Goal: Task Accomplishment & Management: Use online tool/utility

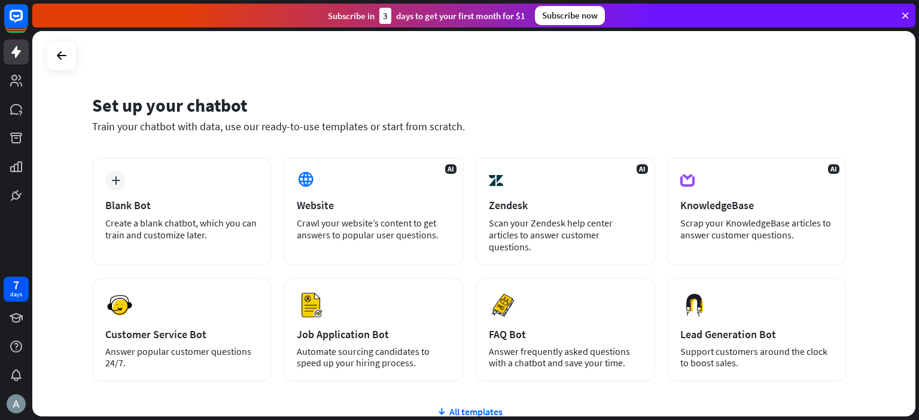
click at [309, 139] on div "Set up your chatbot Train your chatbot with data, use our ready-to-use template…" at bounding box center [469, 121] width 754 height 72
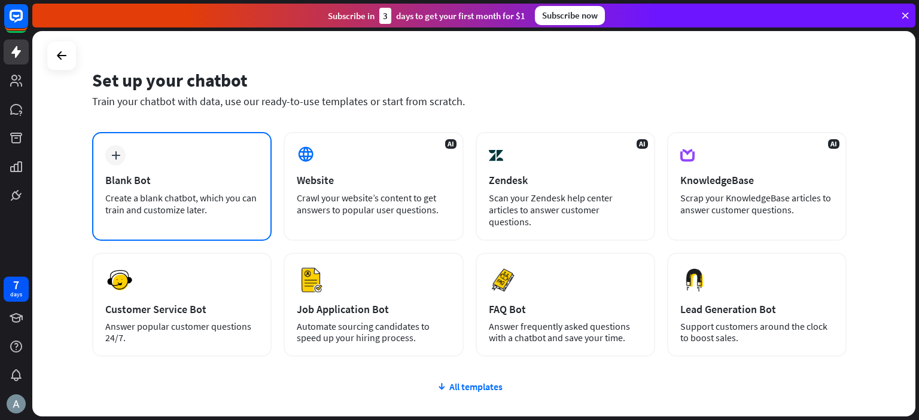
scroll to position [24, 0]
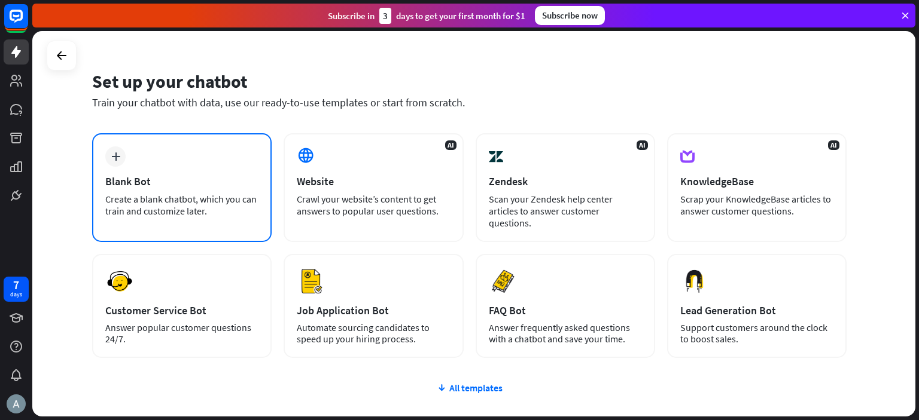
click at [113, 156] on icon "plus" at bounding box center [115, 156] width 9 height 8
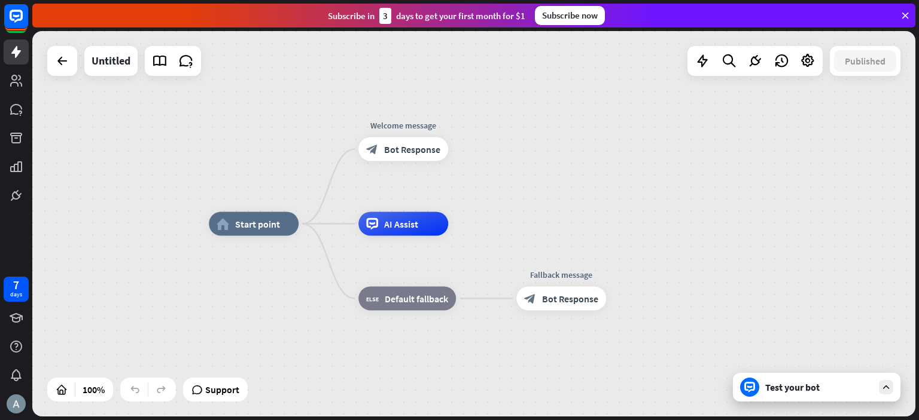
click at [534, 194] on div "home_2 Start point Welcome message block_bot_response Bot Response AI Assist bl…" at bounding box center [473, 224] width 883 height 386
click at [55, 59] on icon at bounding box center [62, 61] width 14 height 14
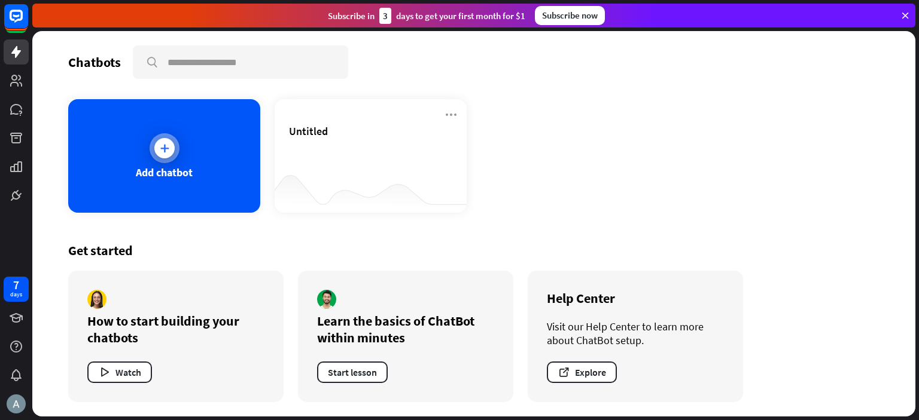
click at [169, 150] on icon at bounding box center [164, 148] width 12 height 12
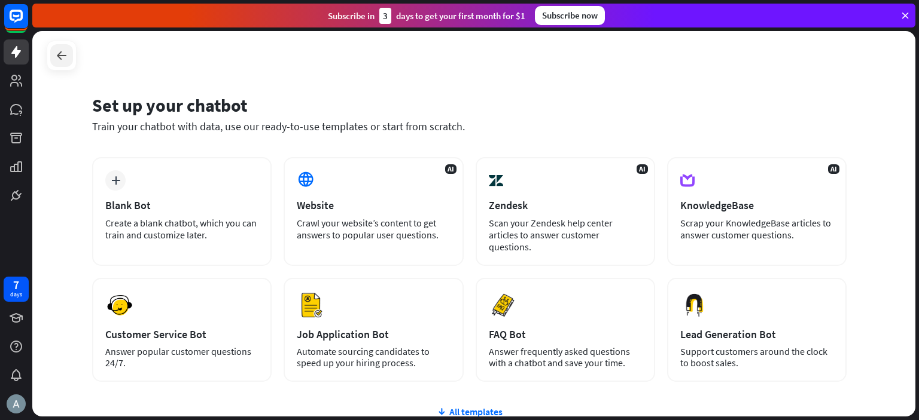
click at [66, 58] on icon at bounding box center [61, 55] width 14 height 14
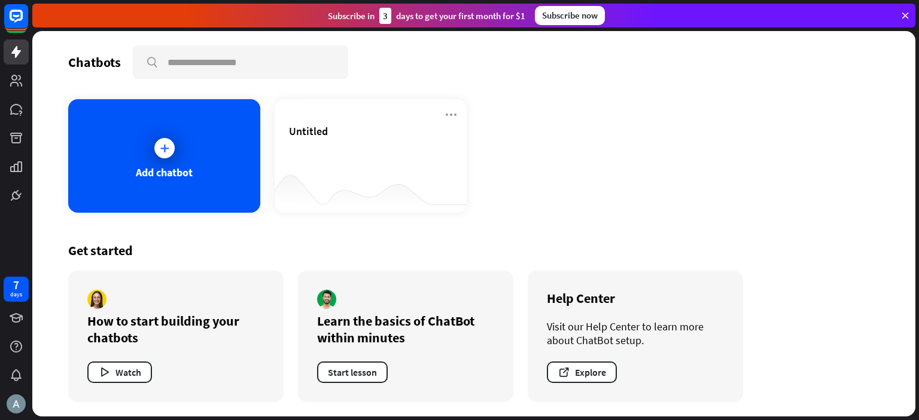
click at [273, 234] on div "Get started How to start building your chatbots Watch Learn the basics of ChatB…" at bounding box center [473, 322] width 811 height 189
click at [608, 156] on div "Add chatbot Untitled" at bounding box center [473, 156] width 811 height 114
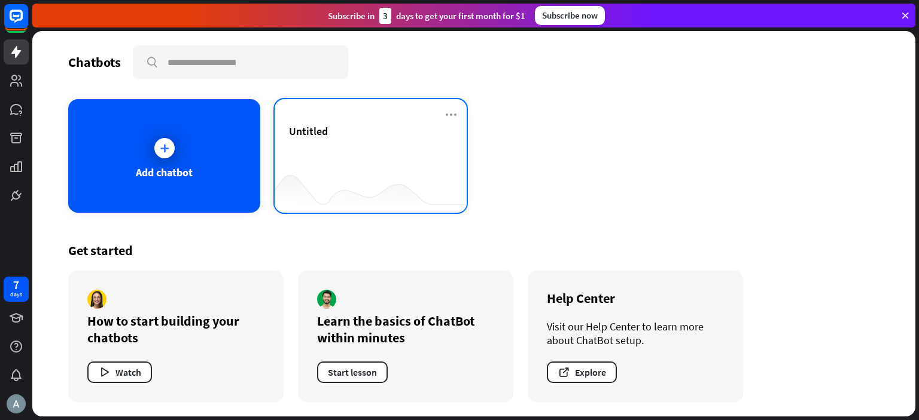
click at [396, 141] on div "Untitled" at bounding box center [370, 145] width 163 height 42
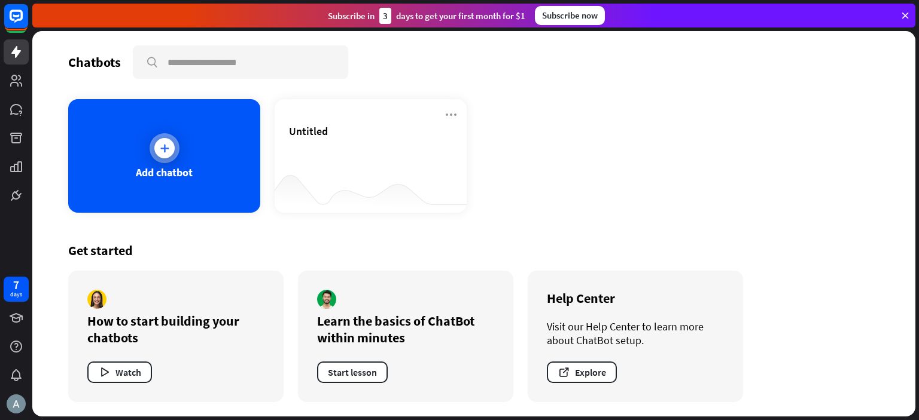
click at [156, 151] on div at bounding box center [164, 148] width 20 height 20
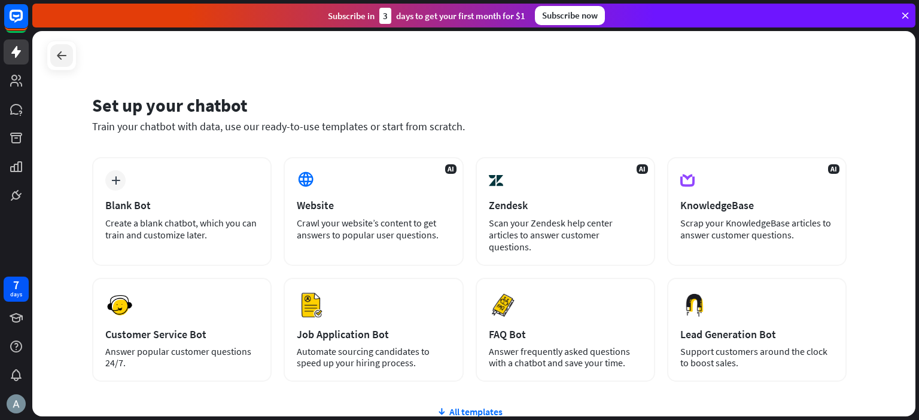
click at [60, 60] on icon at bounding box center [61, 55] width 14 height 14
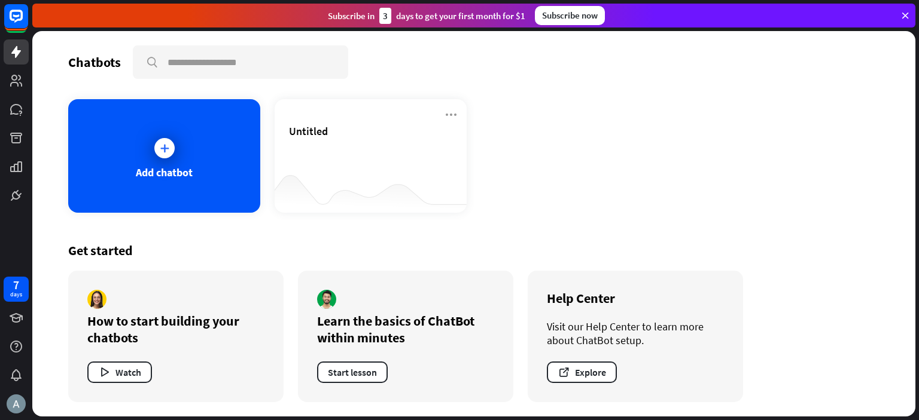
click at [184, 252] on div "Get started" at bounding box center [473, 250] width 811 height 17
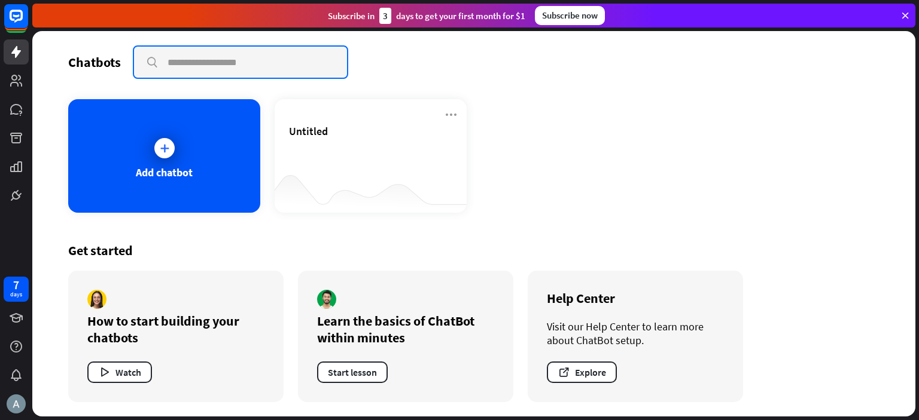
click at [212, 63] on input "text" at bounding box center [240, 62] width 213 height 31
